Goal: Communication & Community: Answer question/provide support

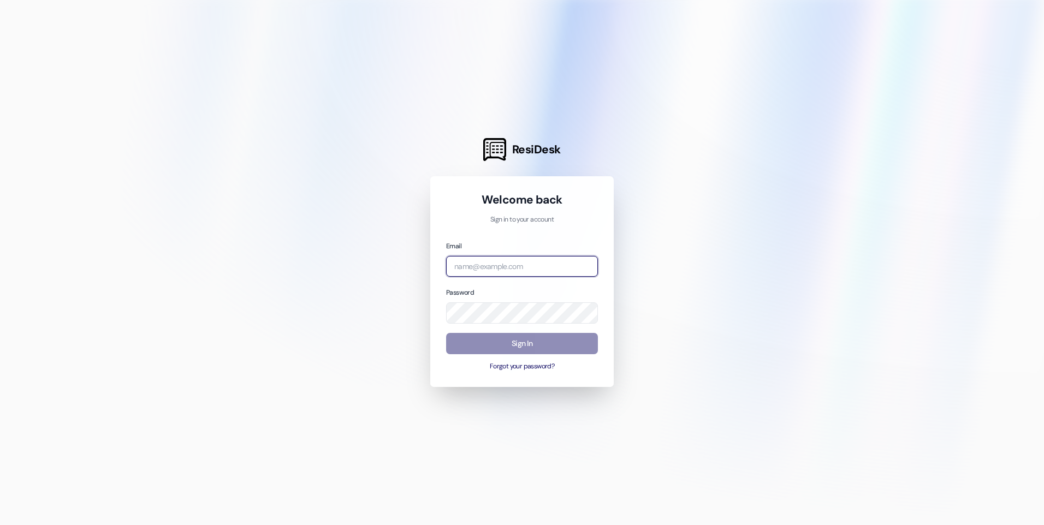
type input "[EMAIL_ADDRESS][DOMAIN_NAME]"
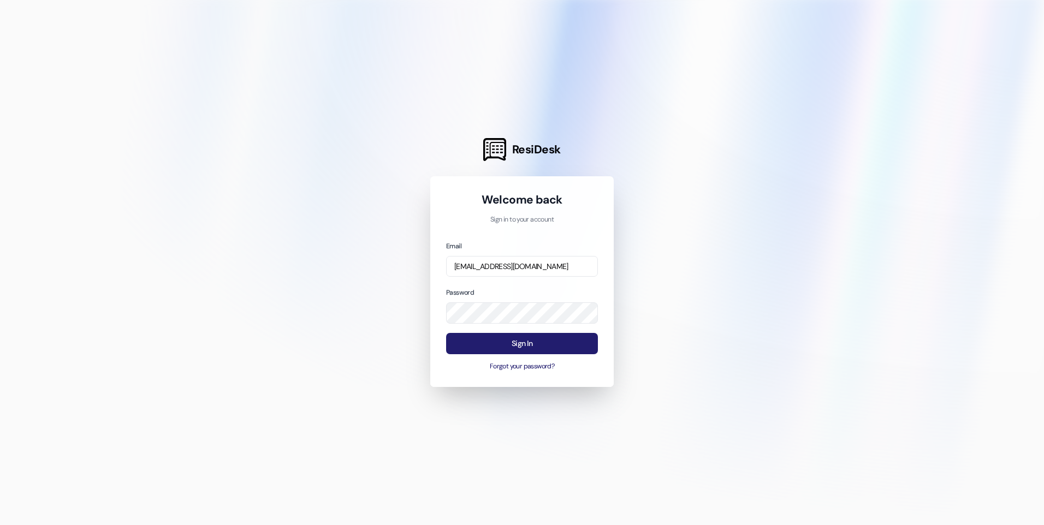
click at [520, 343] on button "Sign In" at bounding box center [522, 343] width 152 height 21
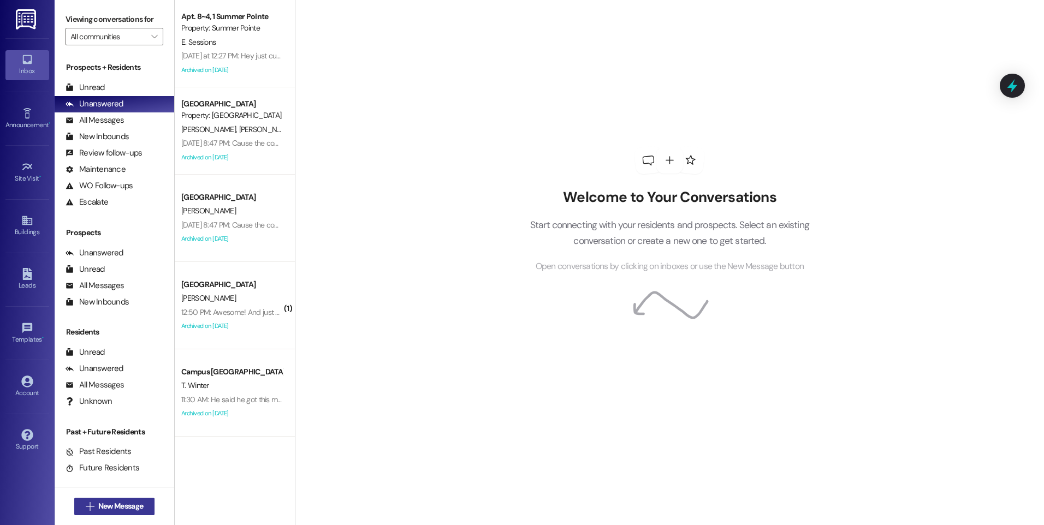
click at [117, 507] on span "New Message" at bounding box center [120, 506] width 45 height 11
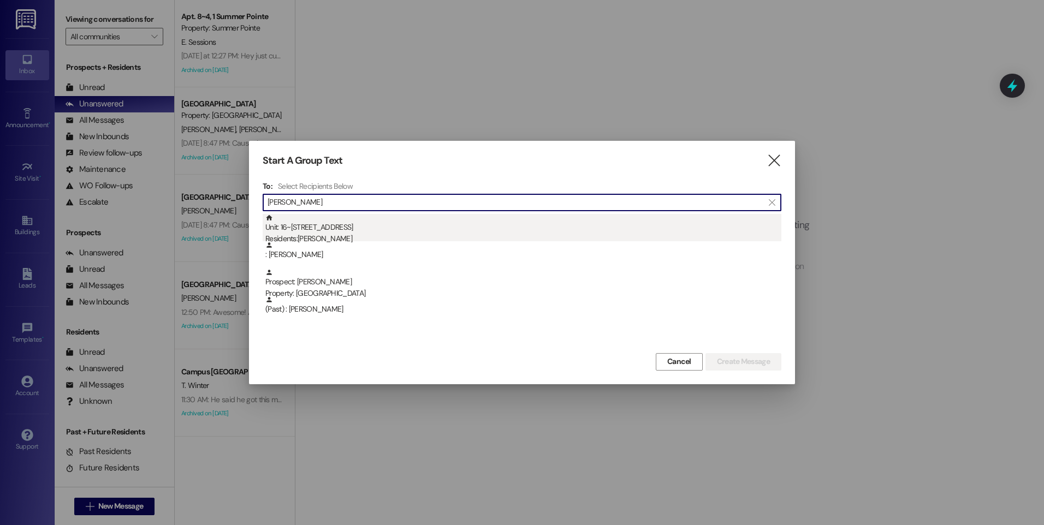
type input "[PERSON_NAME]"
click at [297, 226] on div "Unit: 16~2 - 1 Campus Way Residents: [PERSON_NAME]" at bounding box center [523, 229] width 516 height 31
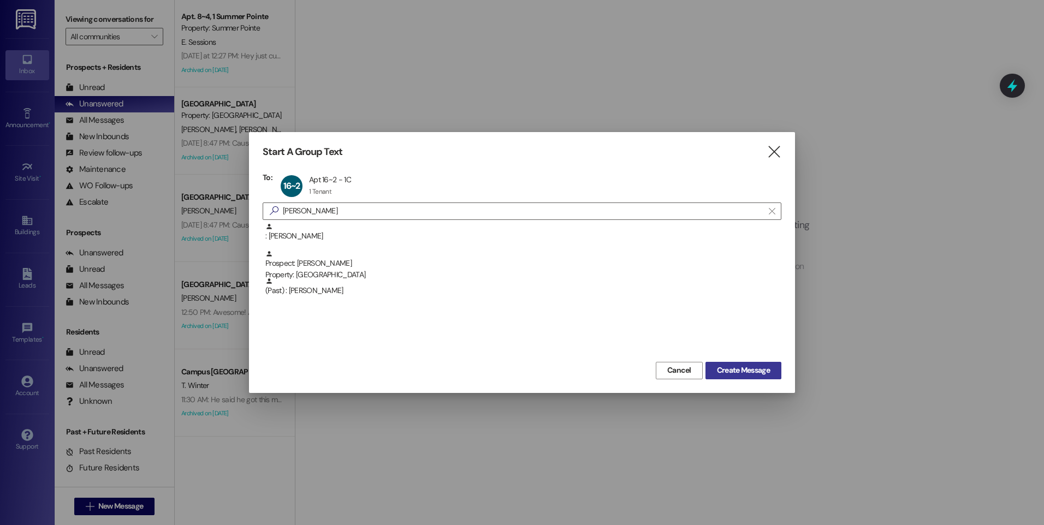
click at [752, 371] on span "Create Message" at bounding box center [743, 370] width 53 height 11
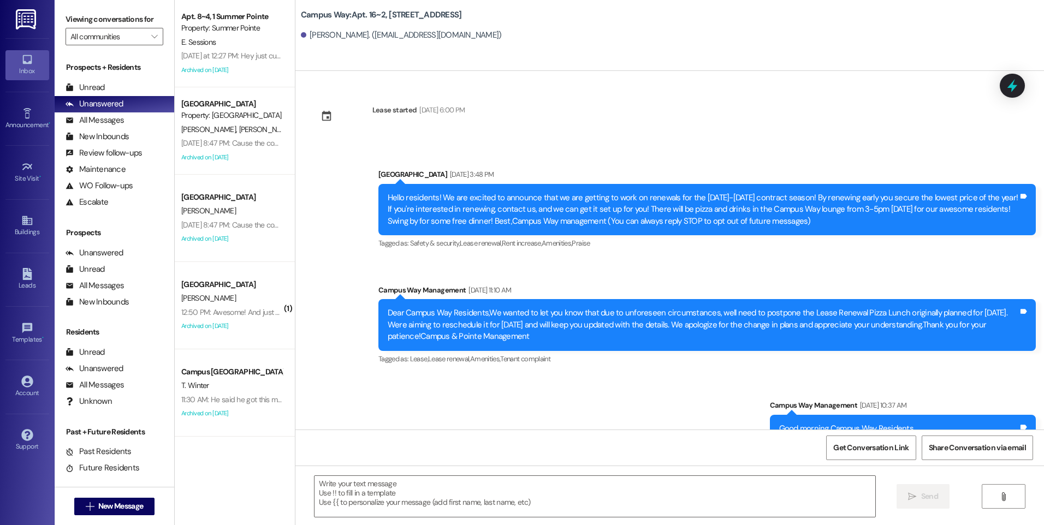
scroll to position [6701, 0]
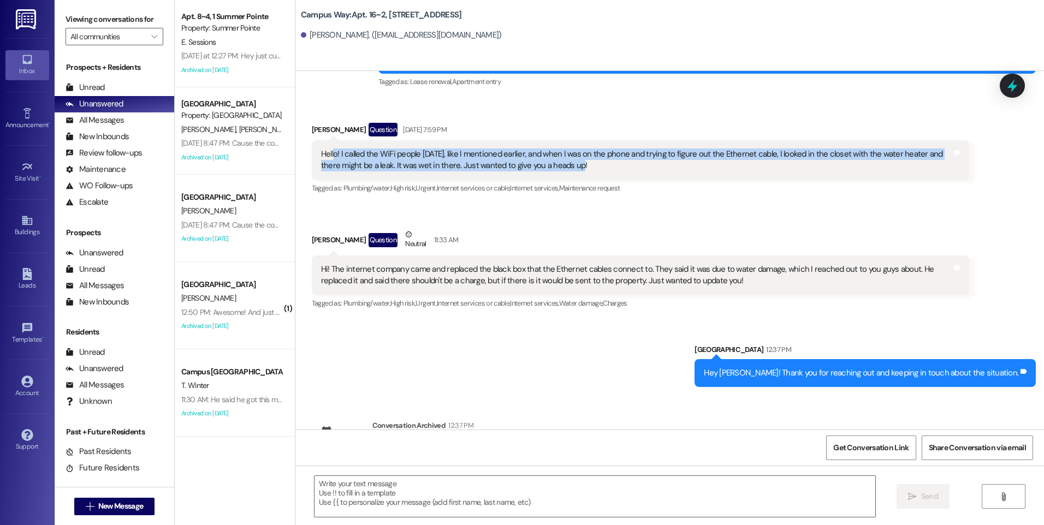
drag, startPoint x: 329, startPoint y: 102, endPoint x: 606, endPoint y: 128, distance: 278.6
click at [606, 140] on div "Hello! I called the WiFi people [DATE], like I mentioned earlier, and when I wa…" at bounding box center [640, 160] width 657 height 40
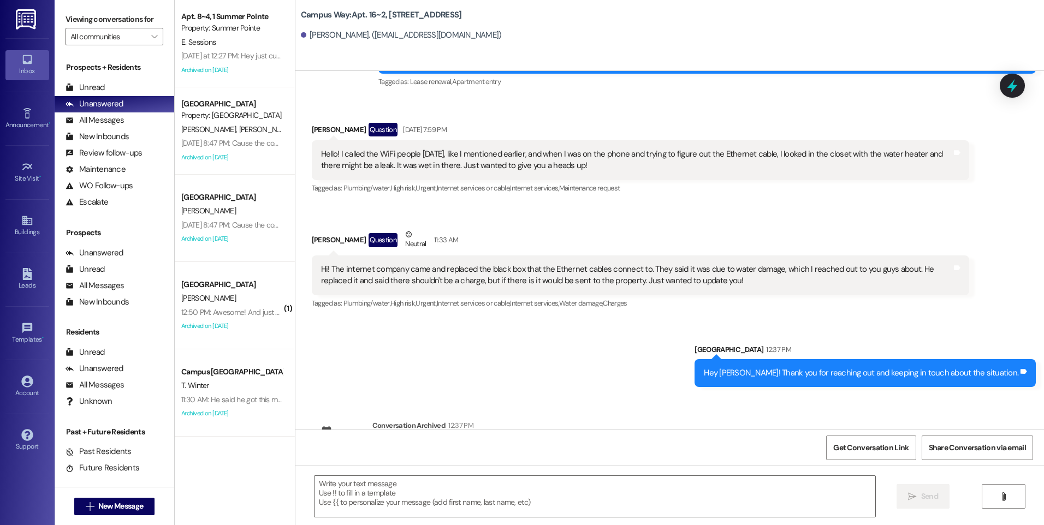
drag, startPoint x: 606, startPoint y: 128, endPoint x: 579, endPoint y: 181, distance: 59.8
click at [579, 221] on div "Received via SMS [PERSON_NAME] Question Neutral 11:33 AM Hi! The internet compa…" at bounding box center [641, 270] width 674 height 99
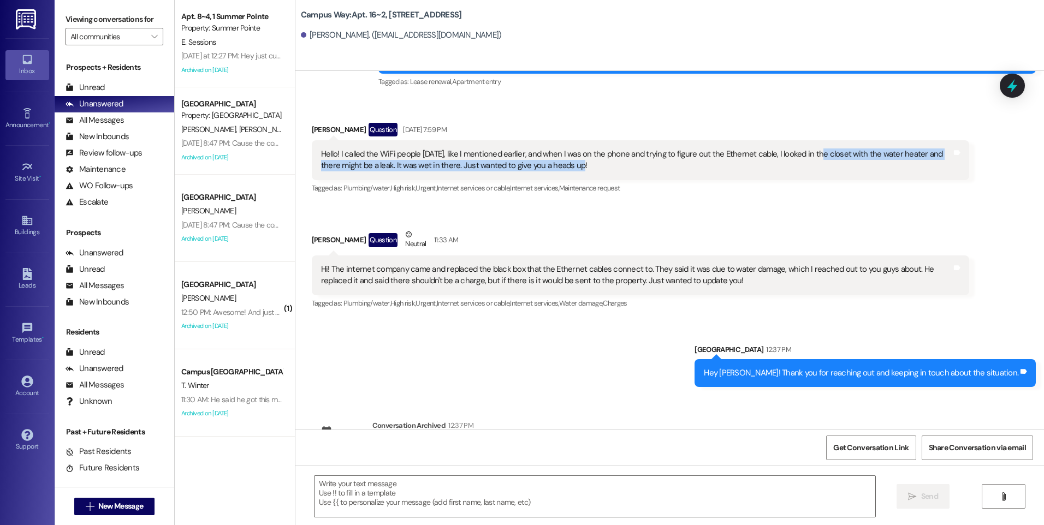
drag, startPoint x: 819, startPoint y: 112, endPoint x: 901, endPoint y: 121, distance: 82.4
click at [901, 149] on div "Hello! I called the WiFi people [DATE], like I mentioned earlier, and when I wa…" at bounding box center [636, 160] width 631 height 23
click at [129, 503] on span "New Message" at bounding box center [120, 506] width 45 height 11
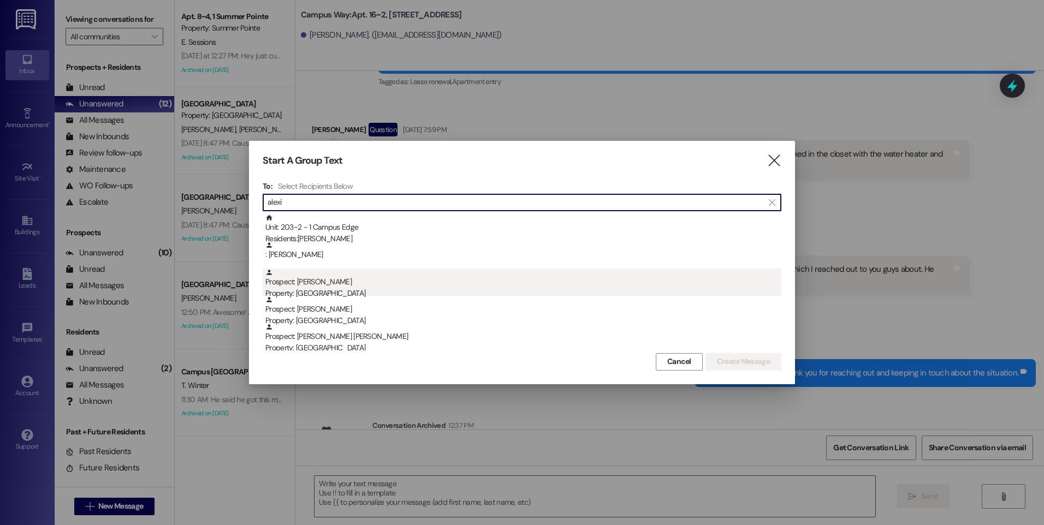
type input "alexi"
click at [333, 293] on div "Property: [GEOGRAPHIC_DATA]" at bounding box center [523, 293] width 516 height 11
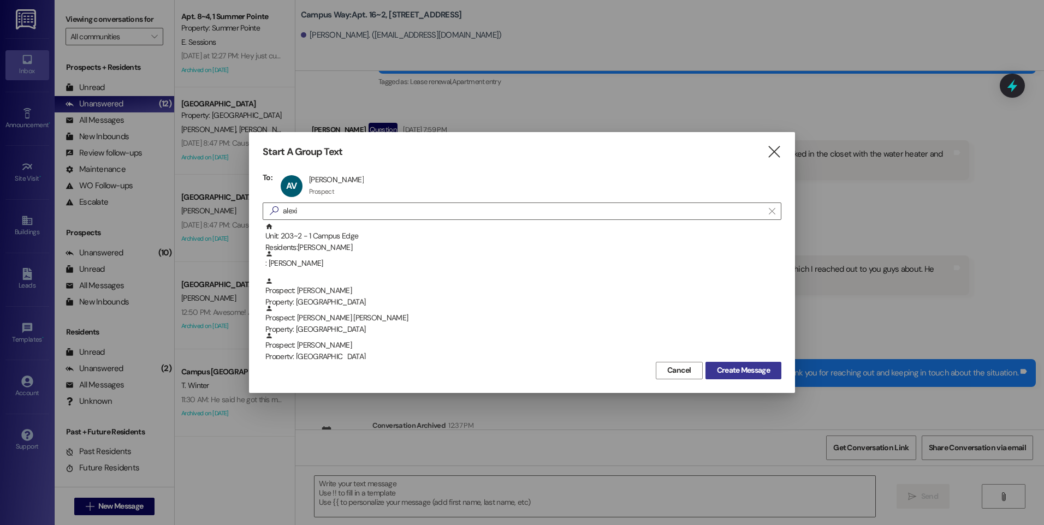
click at [731, 367] on span "Create Message" at bounding box center [743, 370] width 53 height 11
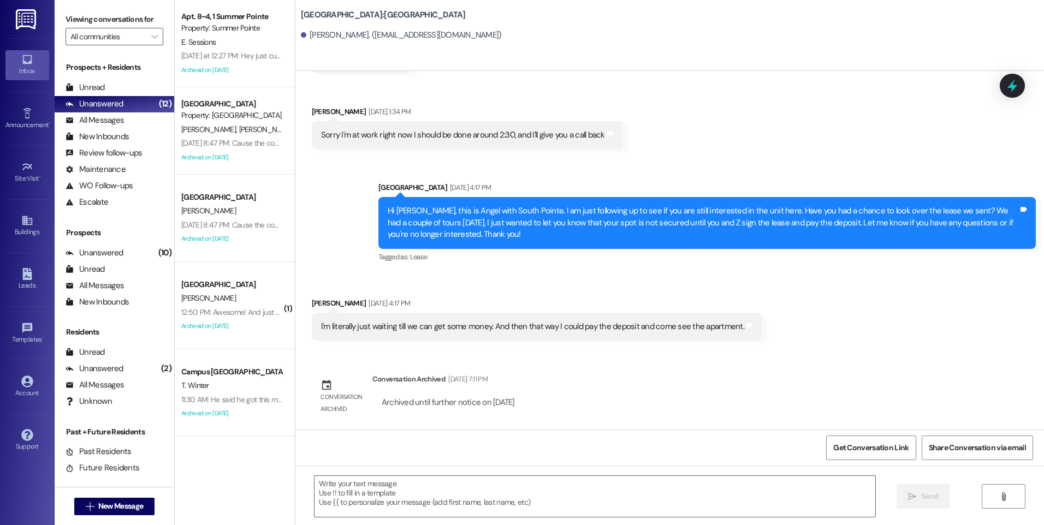
scroll to position [955, 0]
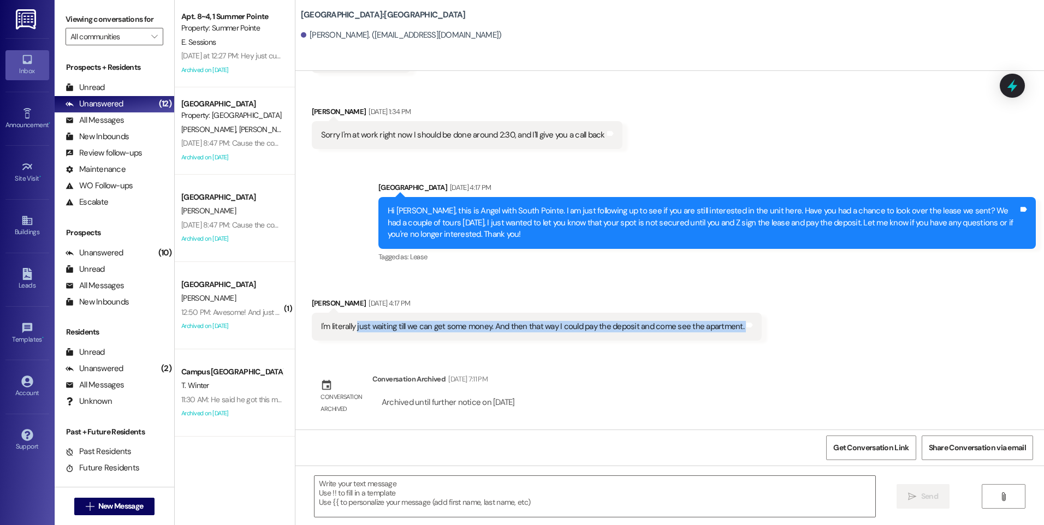
drag, startPoint x: 349, startPoint y: 329, endPoint x: 734, endPoint y: 344, distance: 385.8
click at [734, 344] on div "Received via SMS [PERSON_NAME] [DATE] 4:17 PM I'm literally just waiting till w…" at bounding box center [537, 319] width 466 height 60
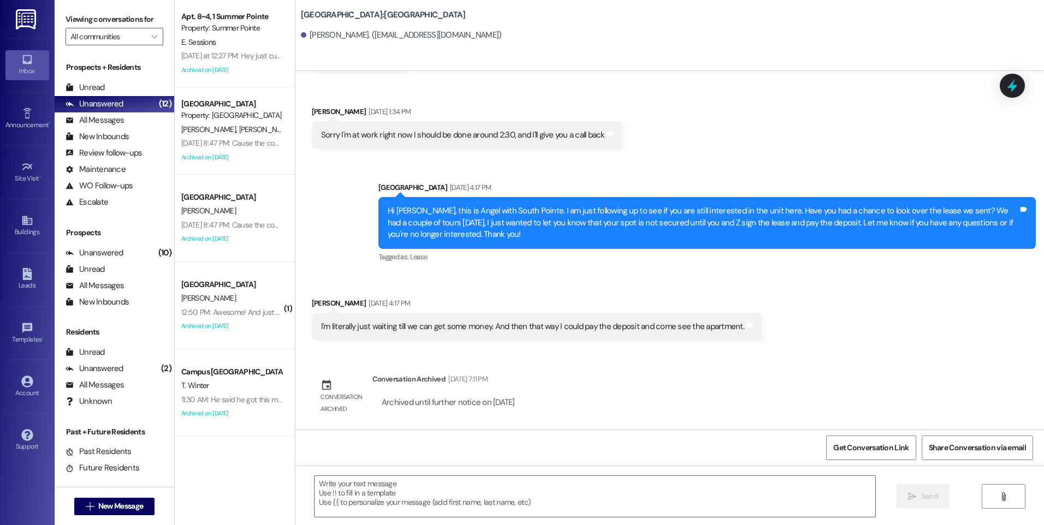
click at [562, 291] on div "Received via SMS [PERSON_NAME] [DATE] 4:17 PM I'm literally just waiting till w…" at bounding box center [537, 319] width 466 height 60
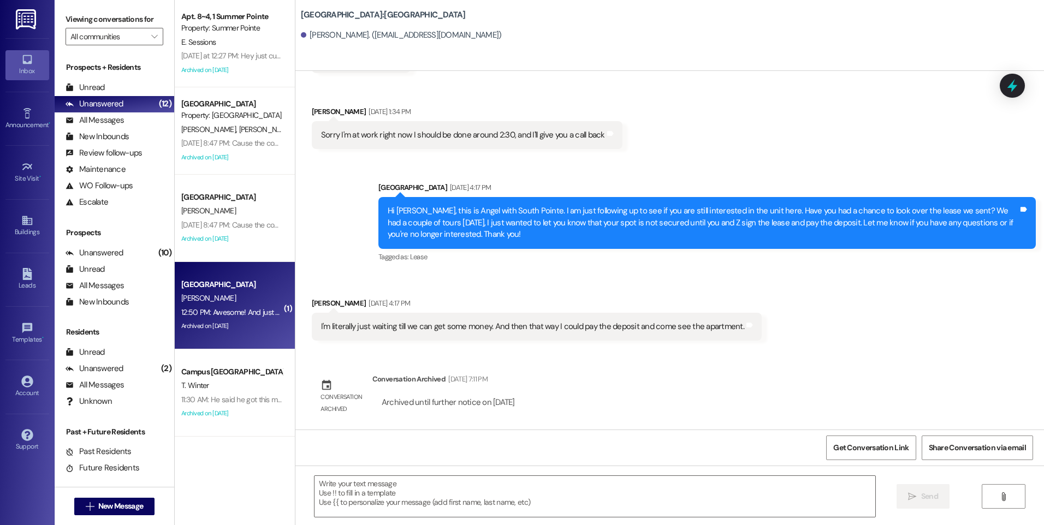
click at [223, 301] on div "[PERSON_NAME]" at bounding box center [231, 299] width 103 height 14
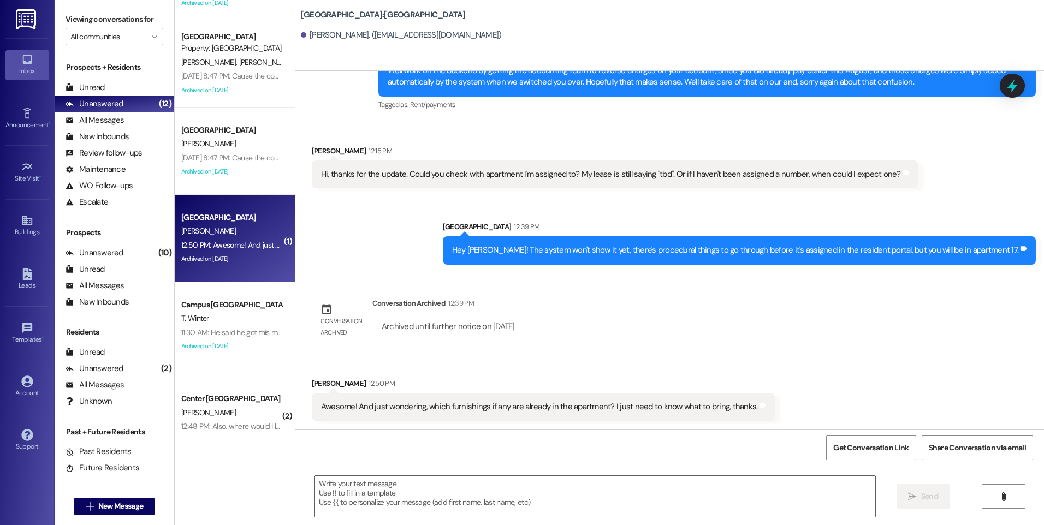
scroll to position [273, 0]
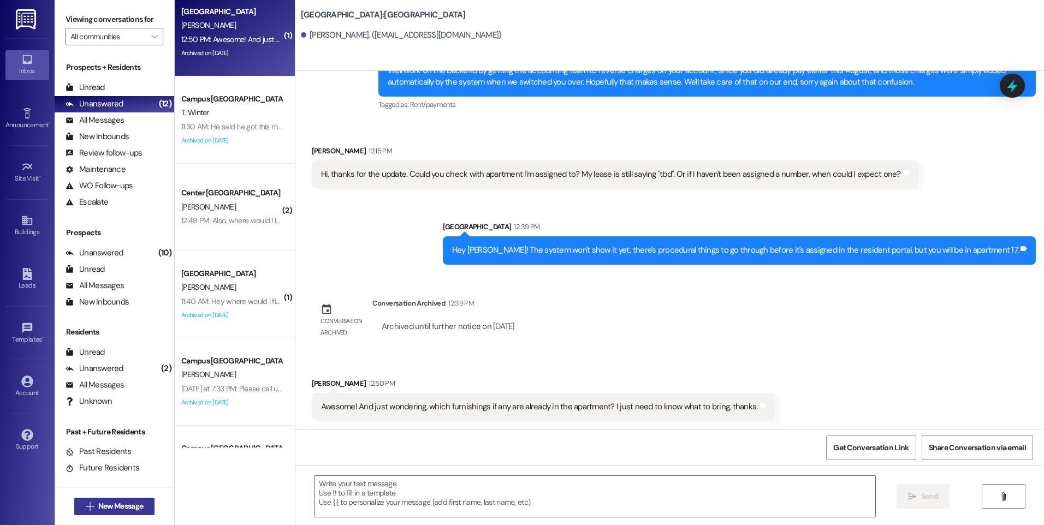
click at [126, 508] on span "New Message" at bounding box center [120, 506] width 45 height 11
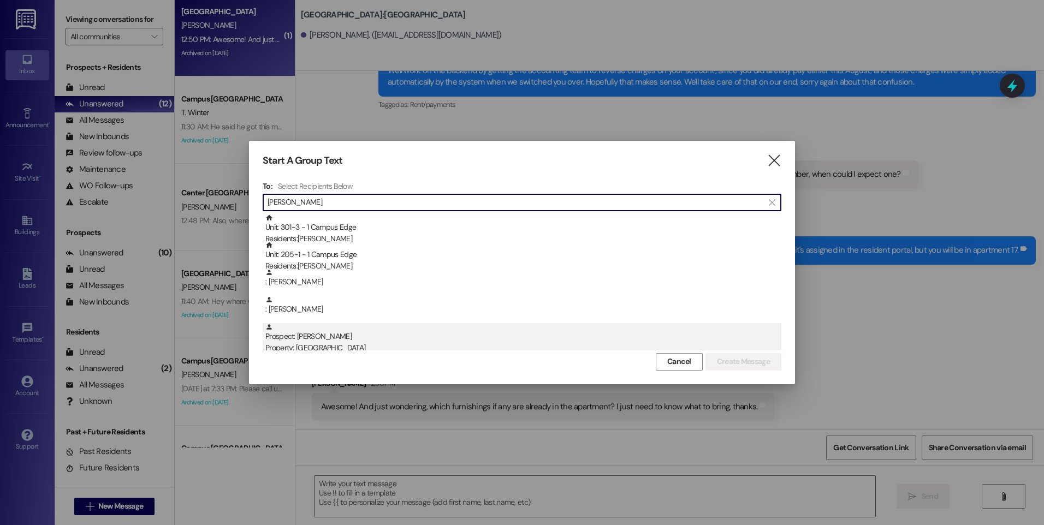
type input "[PERSON_NAME]"
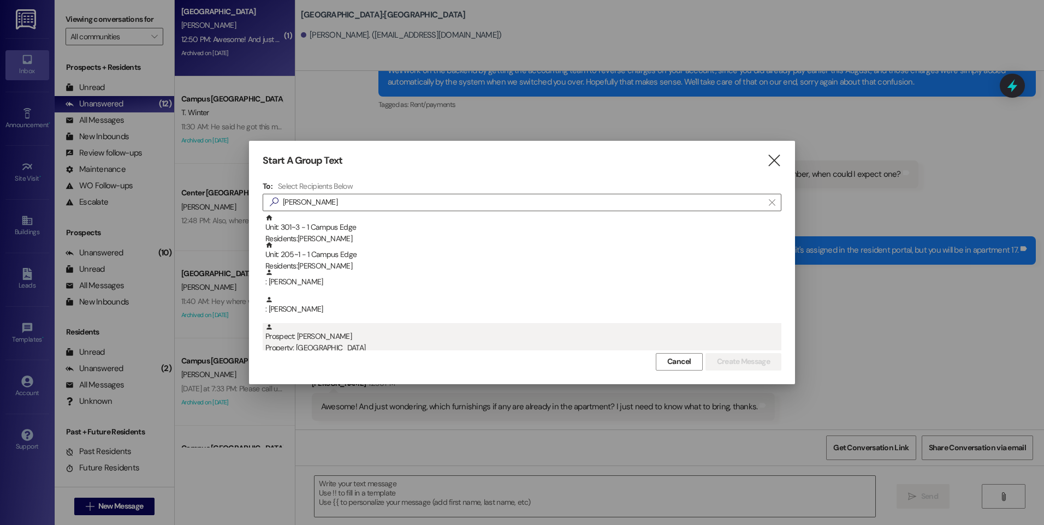
click at [356, 345] on div "Property: [GEOGRAPHIC_DATA]" at bounding box center [523, 347] width 516 height 11
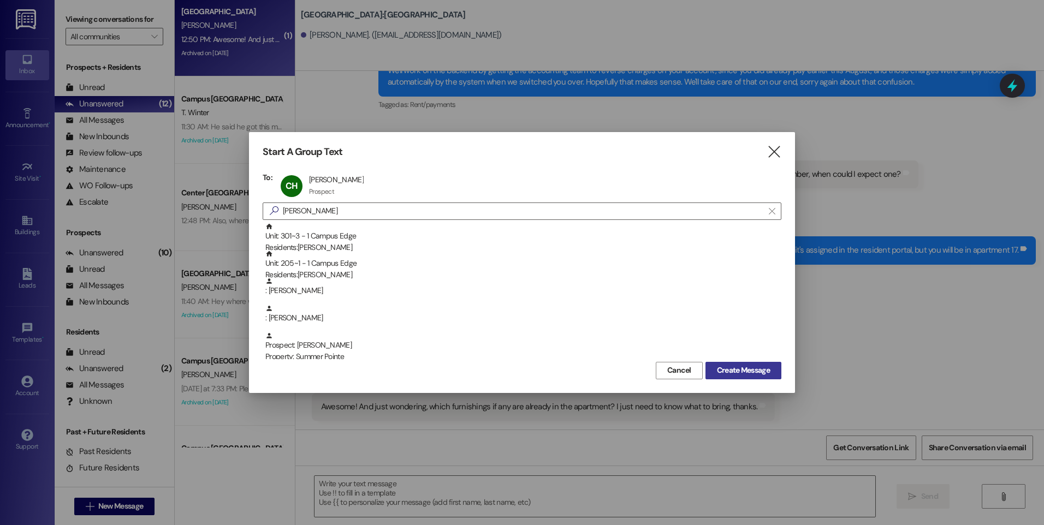
click at [740, 370] on span "Create Message" at bounding box center [743, 370] width 53 height 11
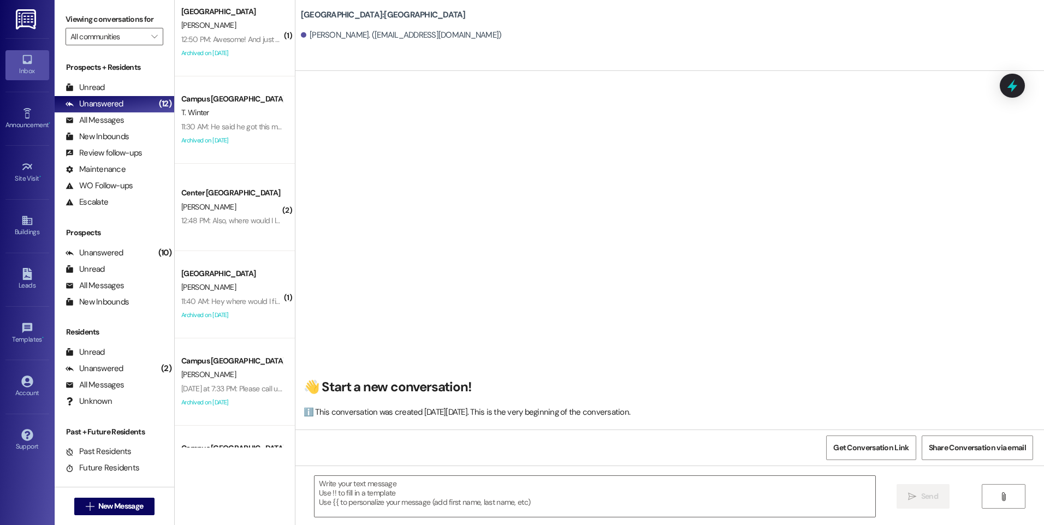
scroll to position [0, 0]
click at [365, 480] on textarea at bounding box center [595, 496] width 560 height 41
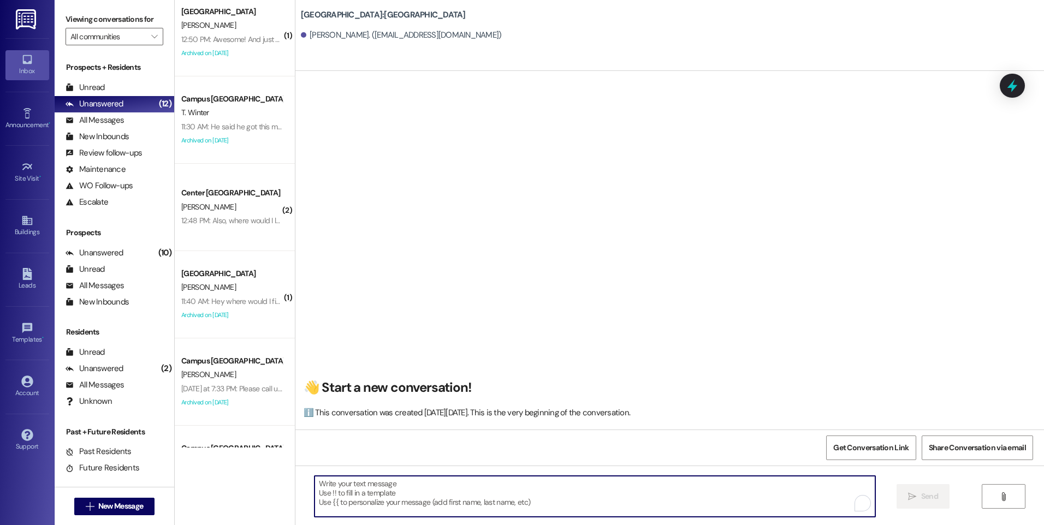
paste textarea "128"
type textarea "128"
drag, startPoint x: 375, startPoint y: 496, endPoint x: 236, endPoint y: 484, distance: 139.2
click at [236, 484] on div "[GEOGRAPHIC_DATA] Property: [GEOGRAPHIC_DATA][PERSON_NAME][PERSON_NAME] [DATE] …" at bounding box center [609, 262] width 869 height 525
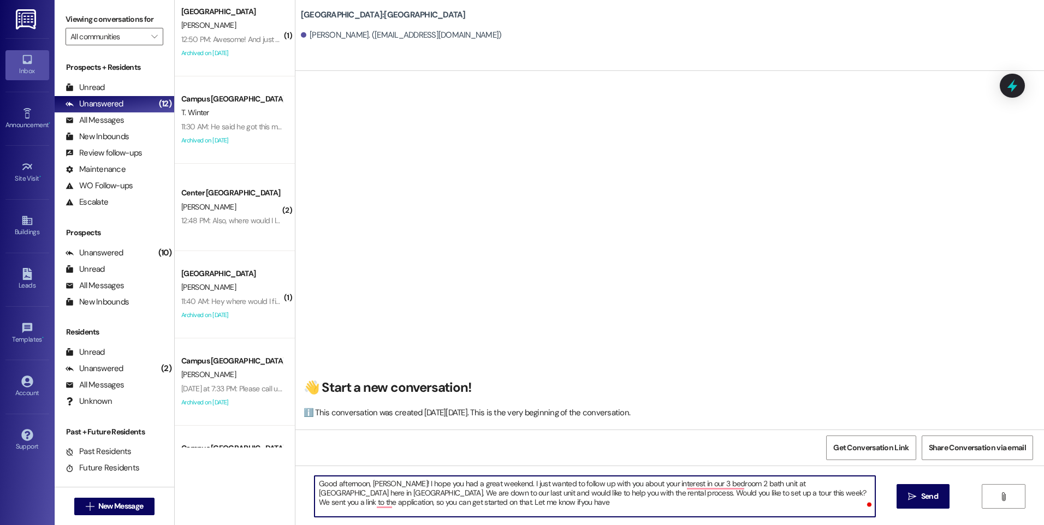
scroll to position [1, 0]
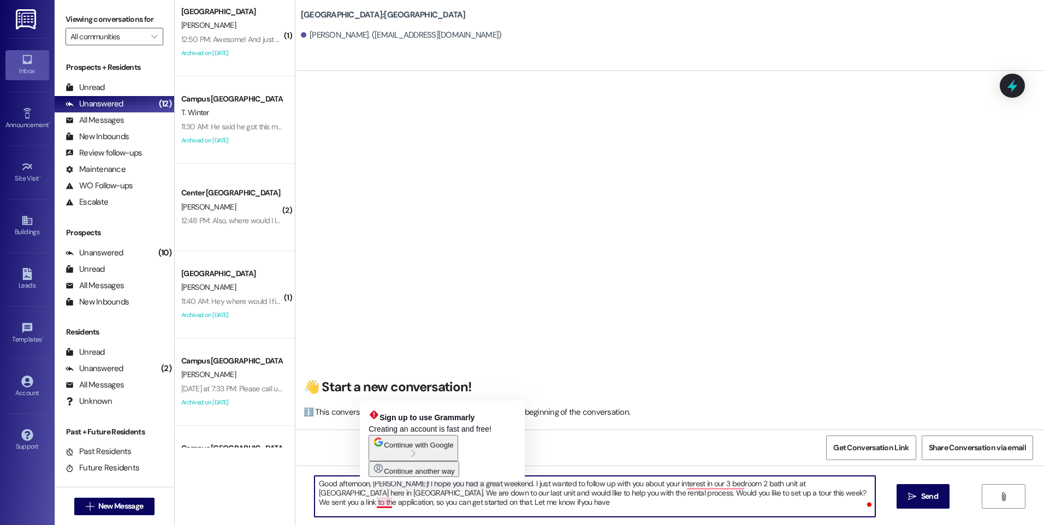
click at [373, 502] on textarea "Good afternoon, [PERSON_NAME]! I hope you had a great weekend. I just wanted to…" at bounding box center [595, 496] width 560 height 41
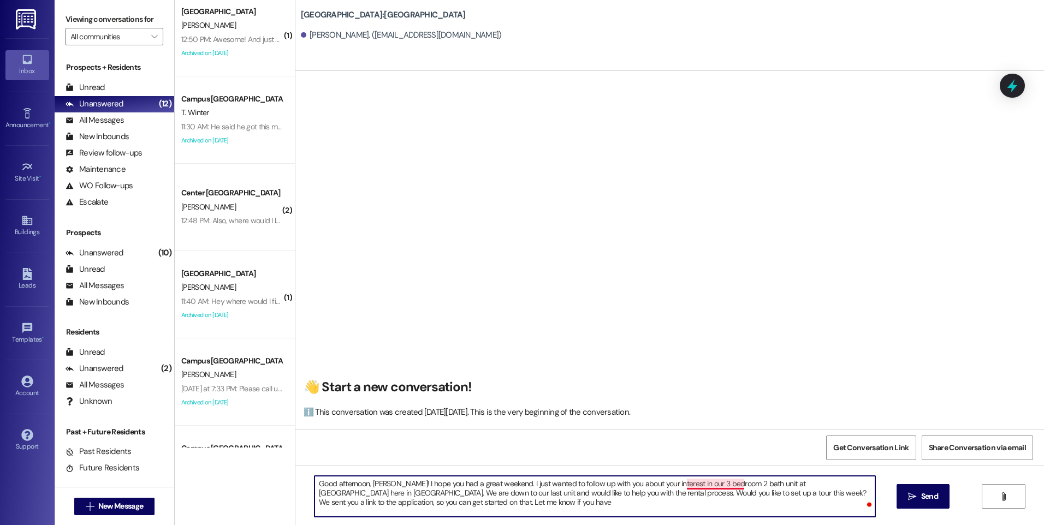
click at [686, 488] on textarea "Good afternoon, [PERSON_NAME]! I hope you had a great weekend. I just wanted to…" at bounding box center [595, 496] width 560 height 41
click at [452, 497] on textarea "Good afternoon, [PERSON_NAME]! I hope you had a great weekend. I just wanted to…" at bounding box center [595, 496] width 560 height 41
click at [459, 505] on textarea "Good afternoon, [PERSON_NAME]! I hope you had a great weekend. I just wanted to…" at bounding box center [595, 496] width 560 height 41
click at [517, 502] on textarea "Good afternoon, [PERSON_NAME]! I hope you had a great weekend. I just wanted to…" at bounding box center [595, 496] width 560 height 41
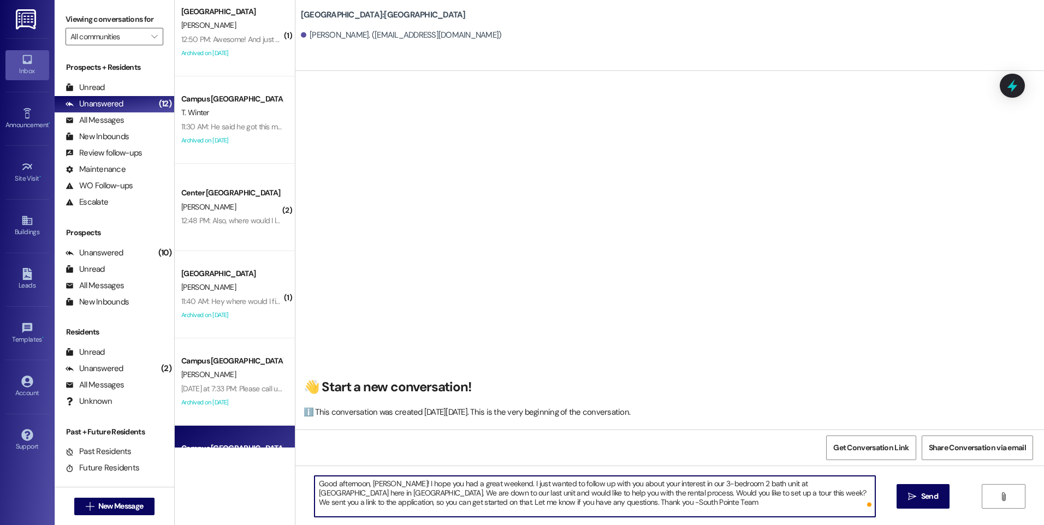
drag, startPoint x: 587, startPoint y: 511, endPoint x: 266, endPoint y: 441, distance: 328.6
click at [266, 441] on div "[GEOGRAPHIC_DATA] Property: [GEOGRAPHIC_DATA][PERSON_NAME][PERSON_NAME] [DATE] …" at bounding box center [609, 262] width 869 height 525
type textarea "Good afternoon, [PERSON_NAME]! I hope you had a great weekend. I just wanted to…"
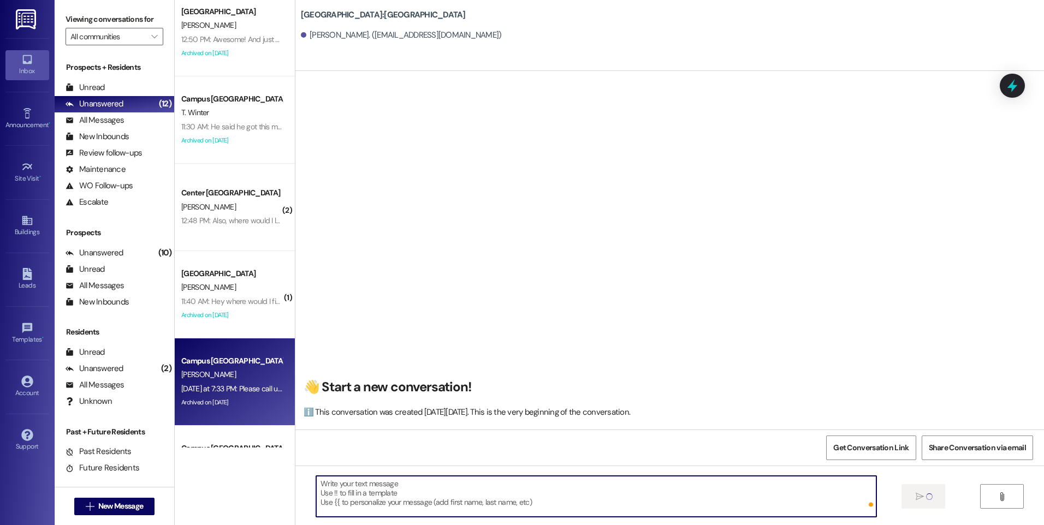
scroll to position [0, 0]
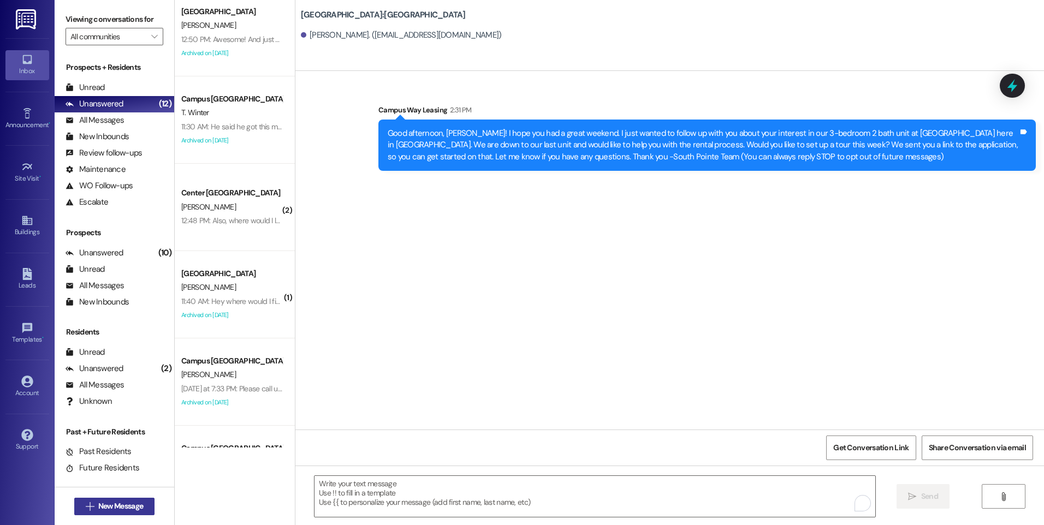
click at [119, 505] on span "New Message" at bounding box center [120, 506] width 45 height 11
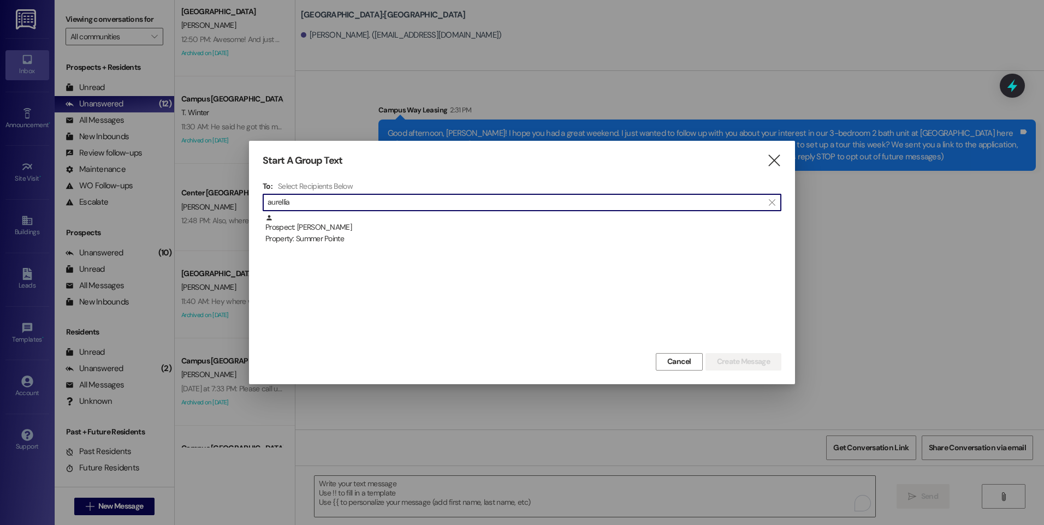
type input "aurellia"
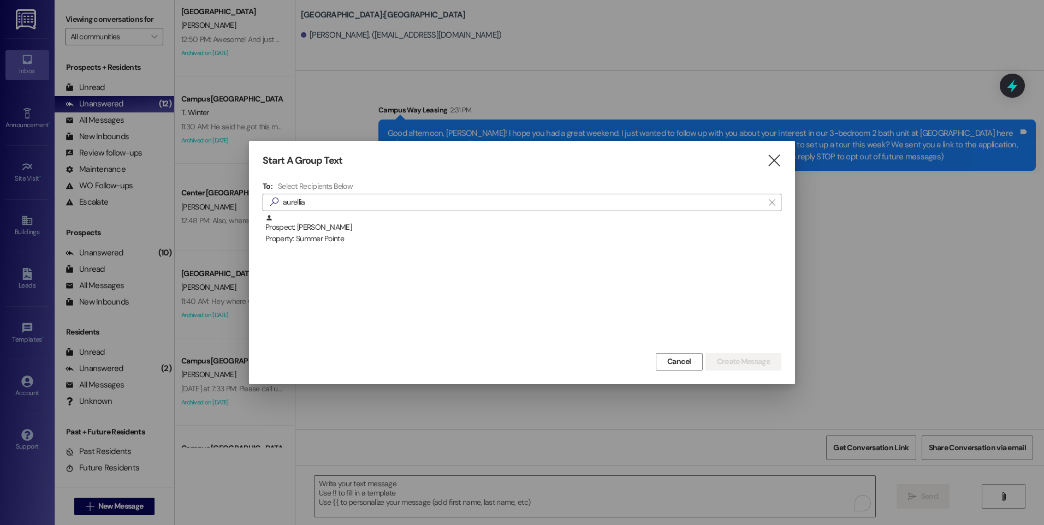
click at [450, 230] on div "Prospect: [PERSON_NAME] Property: Summer Pointe" at bounding box center [523, 229] width 516 height 31
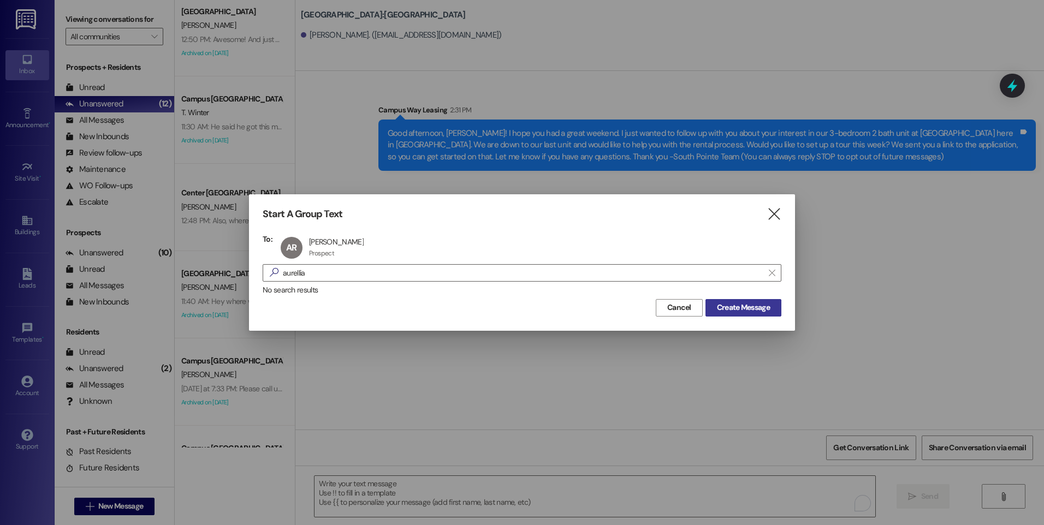
click at [733, 309] on span "Create Message" at bounding box center [743, 307] width 53 height 11
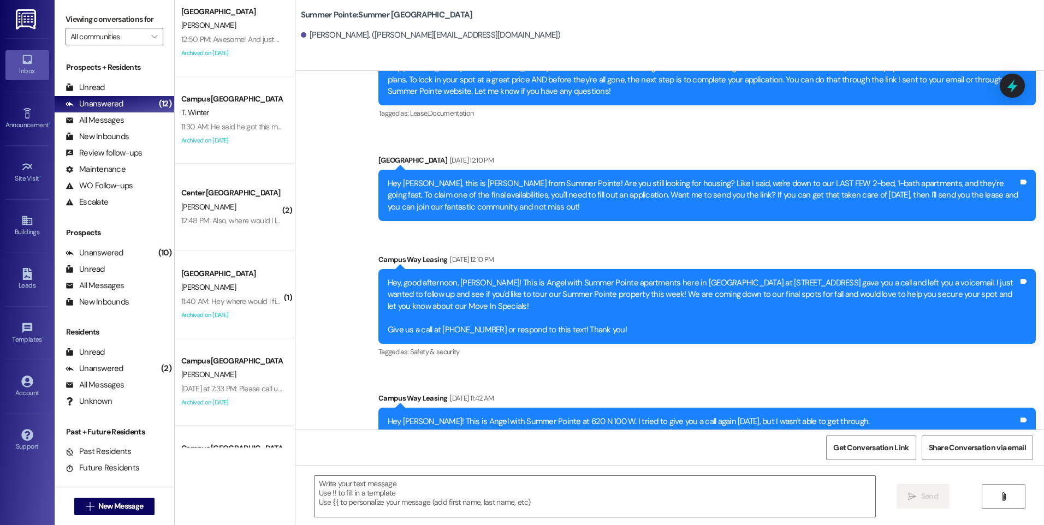
scroll to position [1077, 0]
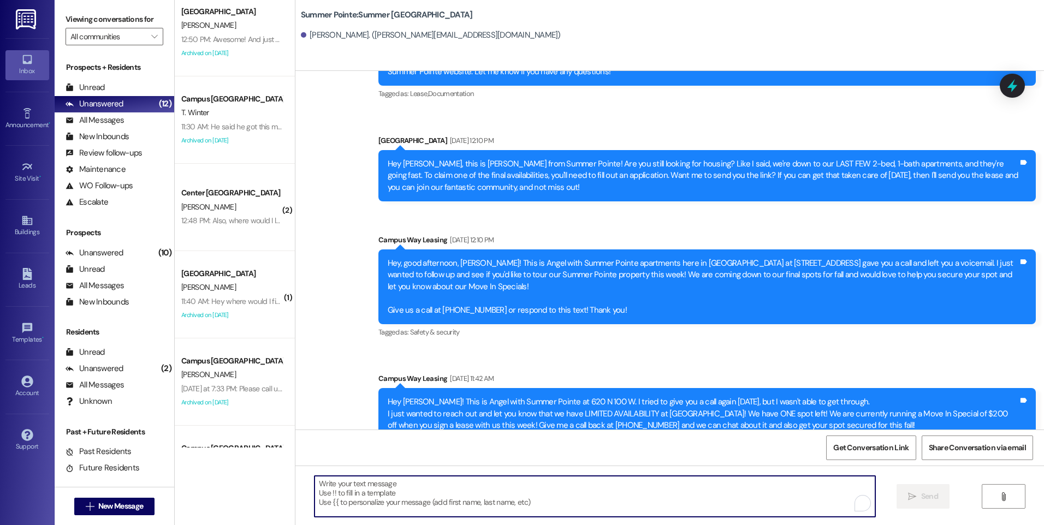
click at [631, 495] on textarea "To enrich screen reader interactions, please activate Accessibility in Grammarl…" at bounding box center [595, 496] width 560 height 41
drag, startPoint x: 315, startPoint y: 482, endPoint x: 293, endPoint y: 482, distance: 21.3
click at [295, 482] on div "I Aurellia!  Send " at bounding box center [669, 507] width 749 height 82
click at [402, 490] on textarea "HI [PERSON_NAME]!" at bounding box center [595, 496] width 560 height 41
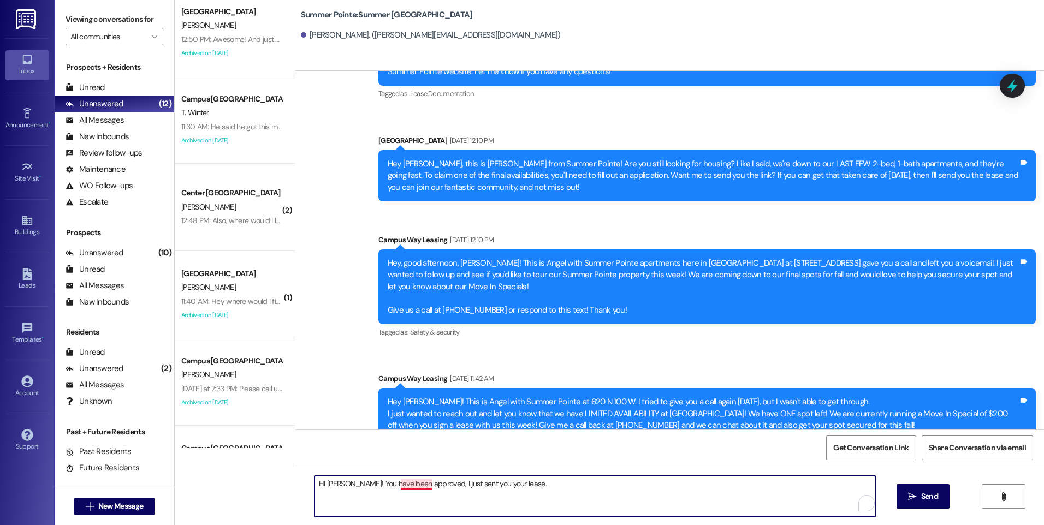
click at [411, 488] on textarea "HI [PERSON_NAME]! You have been approved, I just sent you your lease." at bounding box center [595, 496] width 560 height 41
click at [564, 491] on textarea "HI [PERSON_NAME]! You have been approved, and I just sent you your lease." at bounding box center [595, 496] width 560 height 41
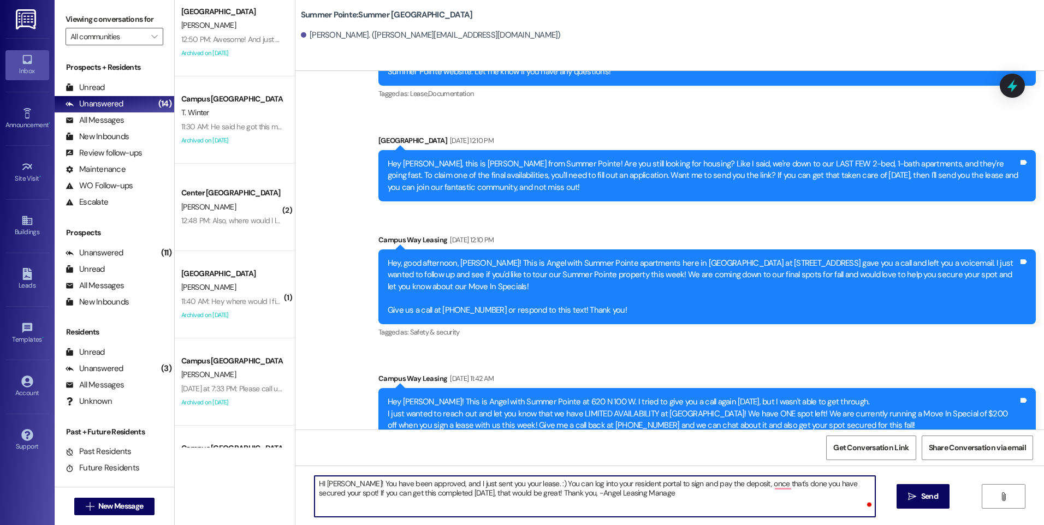
type textarea "HI [PERSON_NAME]! You have been approved, and I just sent you your lease. :) Yo…"
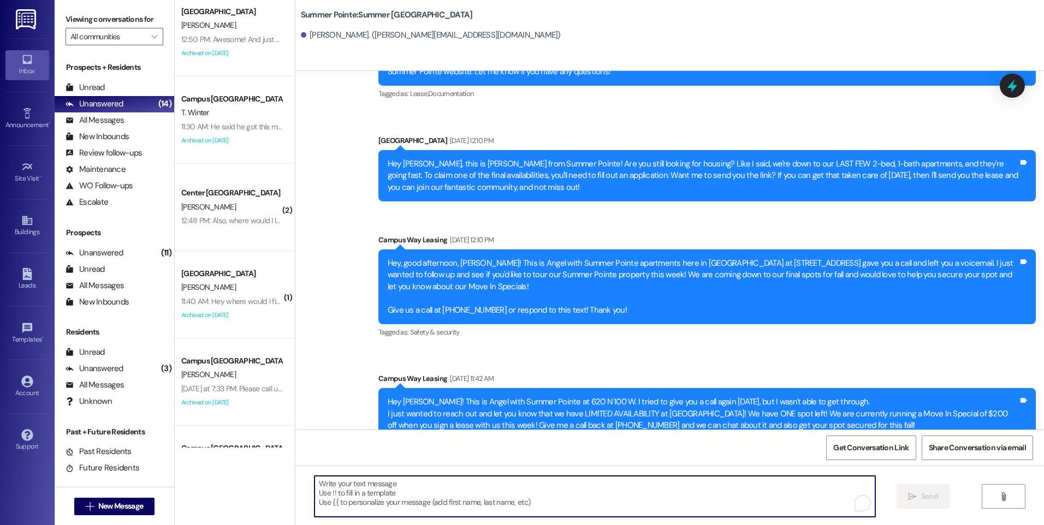
click at [134, 497] on div " New Message" at bounding box center [114, 506] width 81 height 27
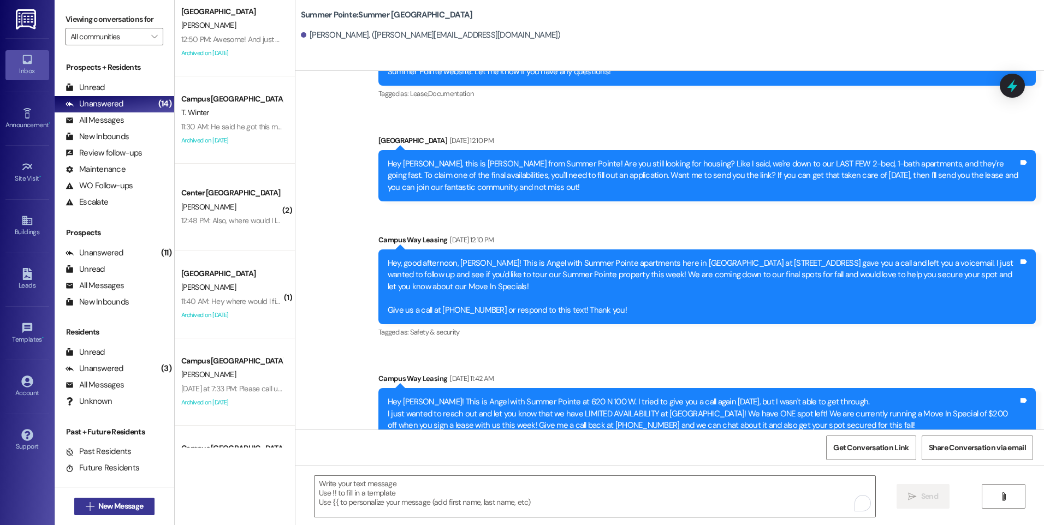
click at [134, 500] on button " New Message" at bounding box center [114, 506] width 81 height 17
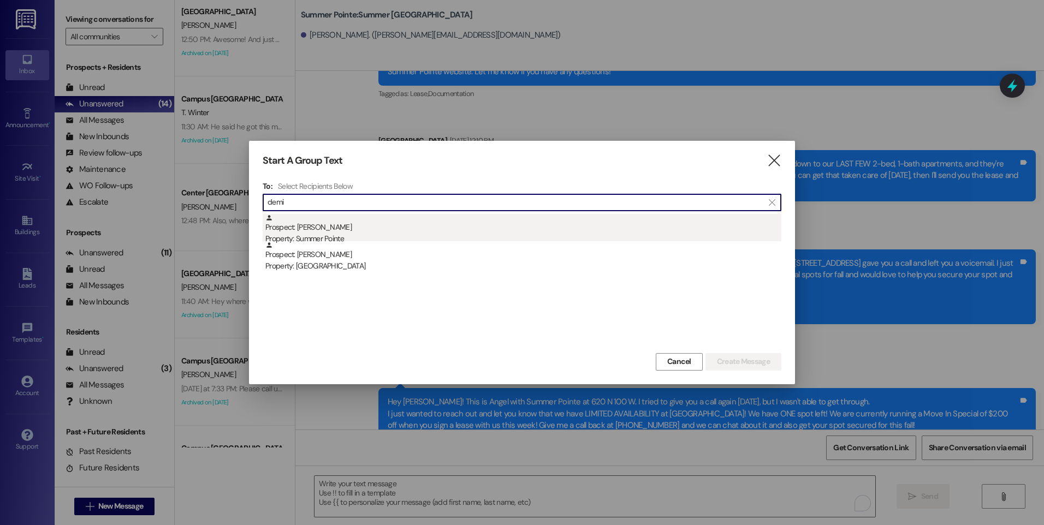
type input "demi"
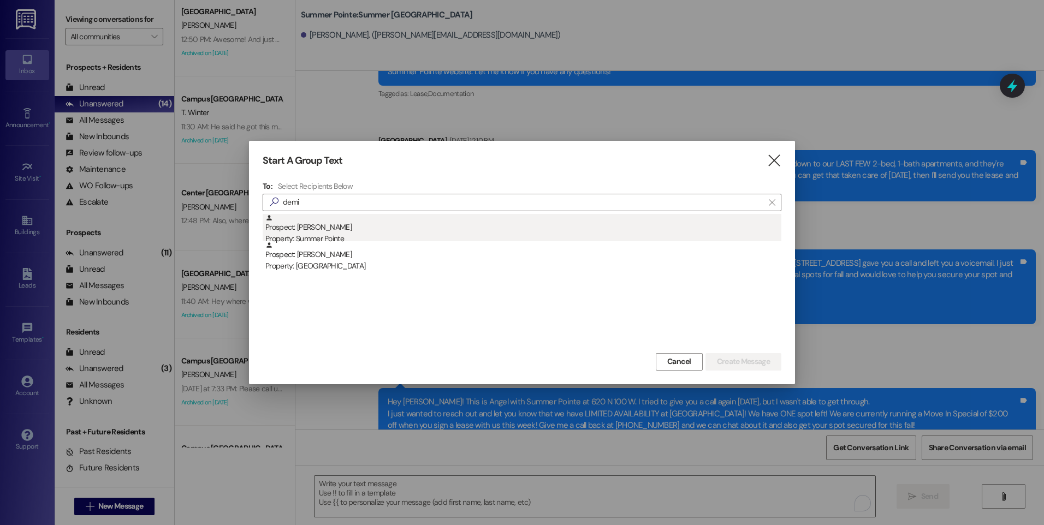
click at [319, 229] on div "Prospect: [PERSON_NAME] Property: Summer Pointe" at bounding box center [523, 229] width 516 height 31
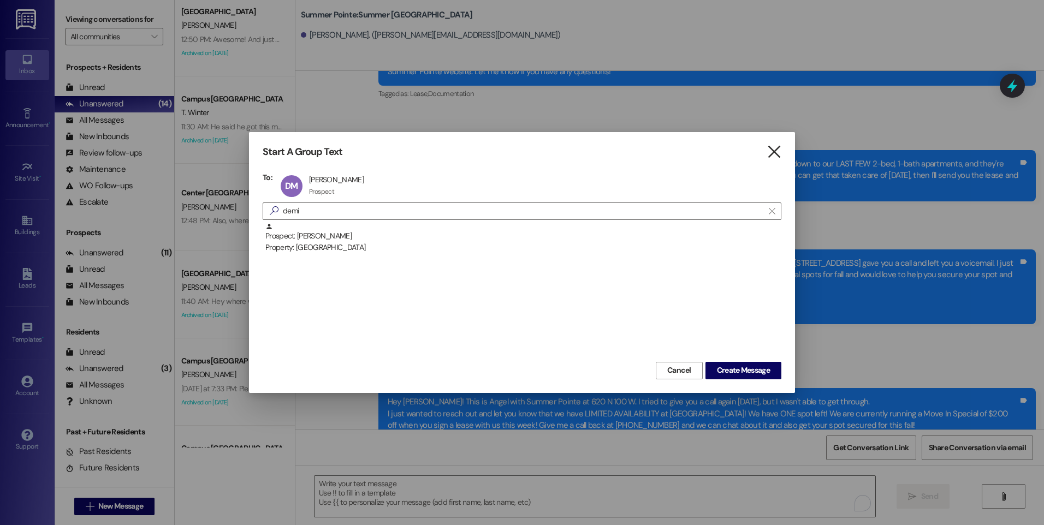
click at [775, 153] on icon "" at bounding box center [774, 151] width 15 height 11
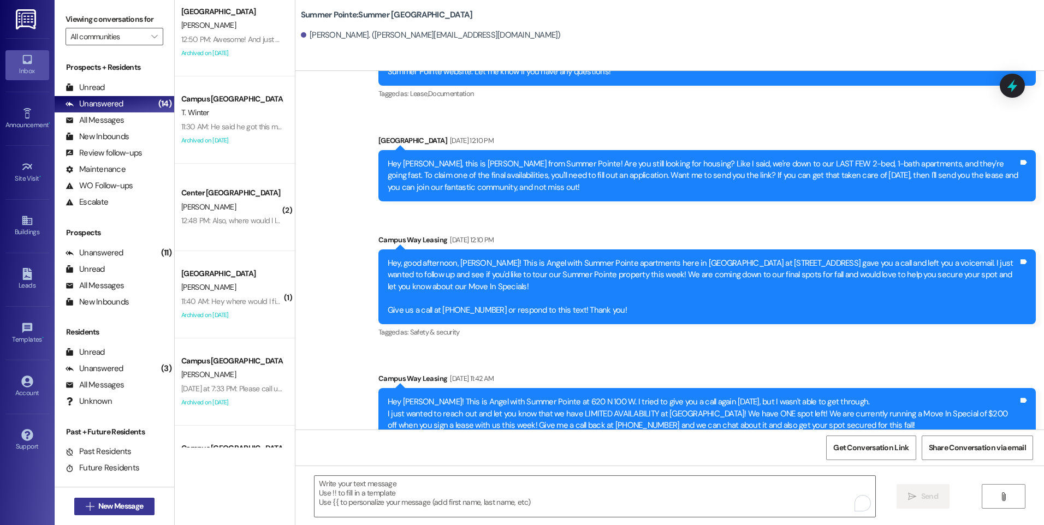
click at [108, 501] on span "New Message" at bounding box center [120, 506] width 45 height 11
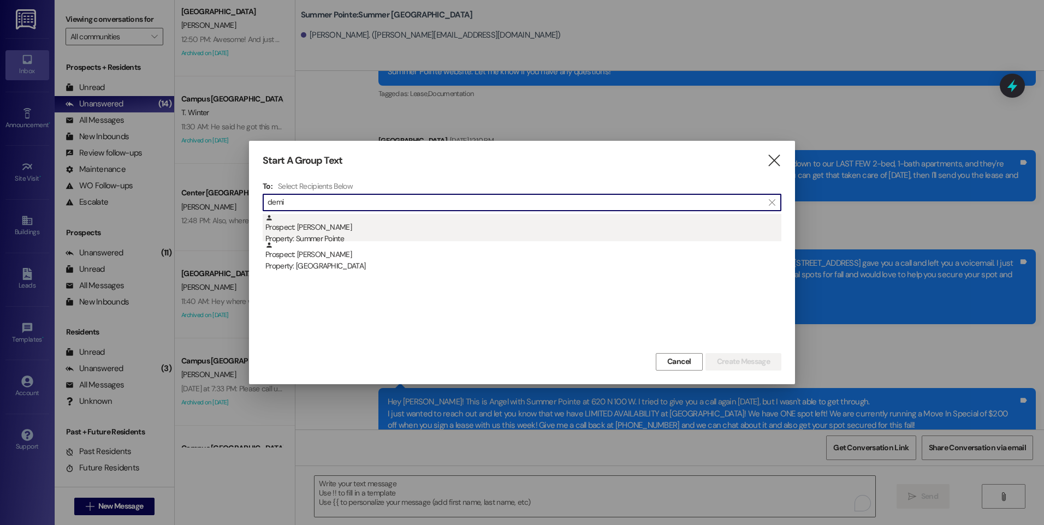
type input "demi"
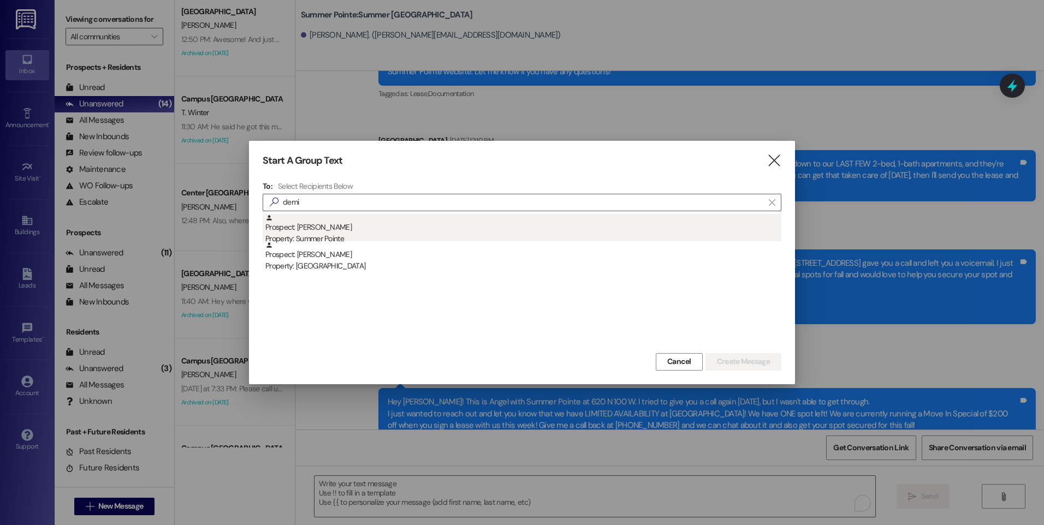
click at [309, 233] on div "Prospect: [PERSON_NAME] Property: Summer Pointe" at bounding box center [523, 229] width 516 height 31
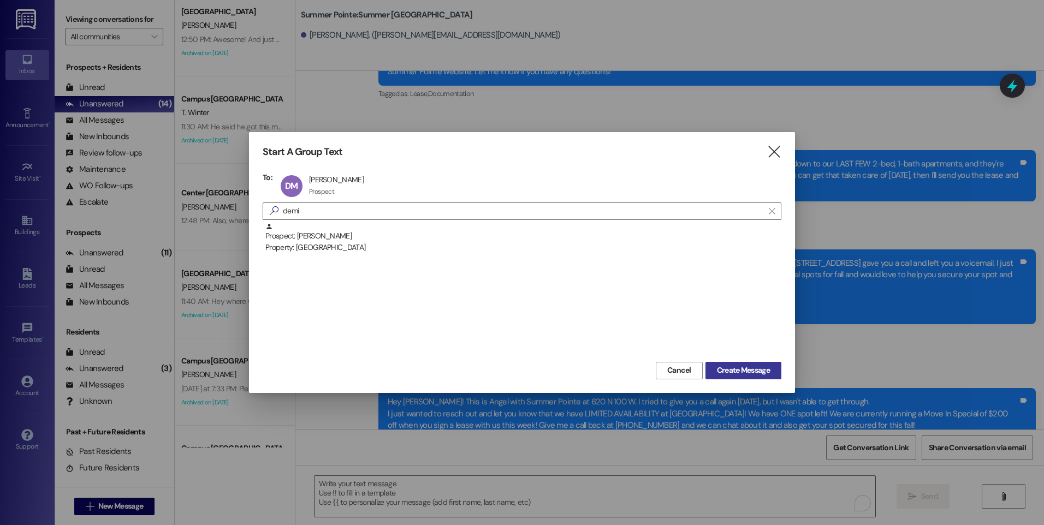
click at [765, 369] on span "Create Message" at bounding box center [743, 370] width 53 height 11
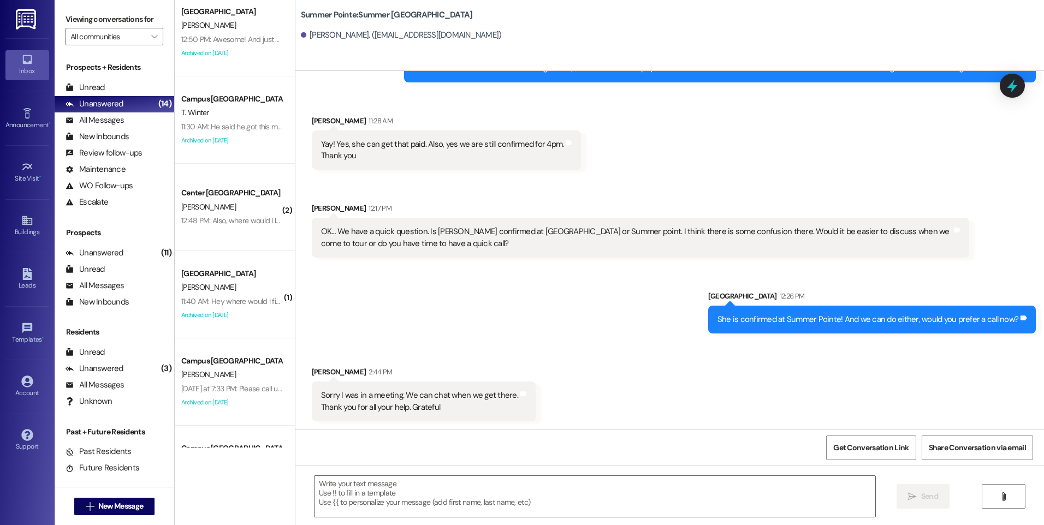
scroll to position [1319, 0]
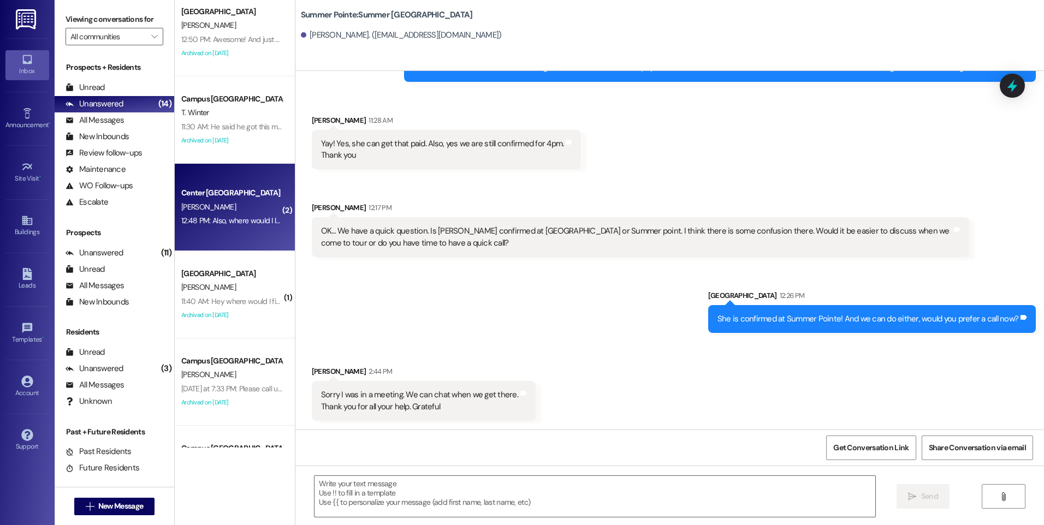
click at [233, 214] on div "12:48 PM: Also, where would I look to find my apartment number and the door cod…" at bounding box center [231, 221] width 103 height 14
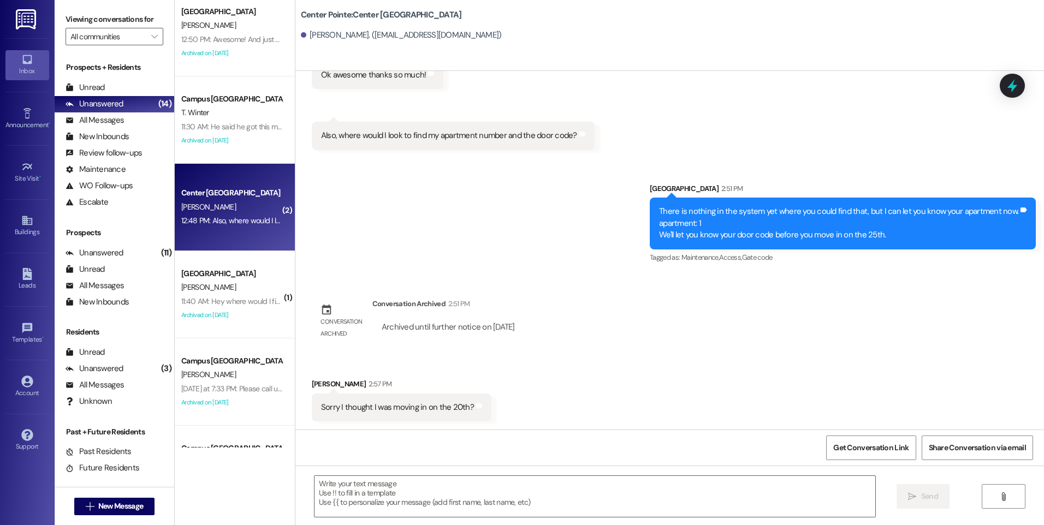
scroll to position [147, 0]
